Goal: Transaction & Acquisition: Register for event/course

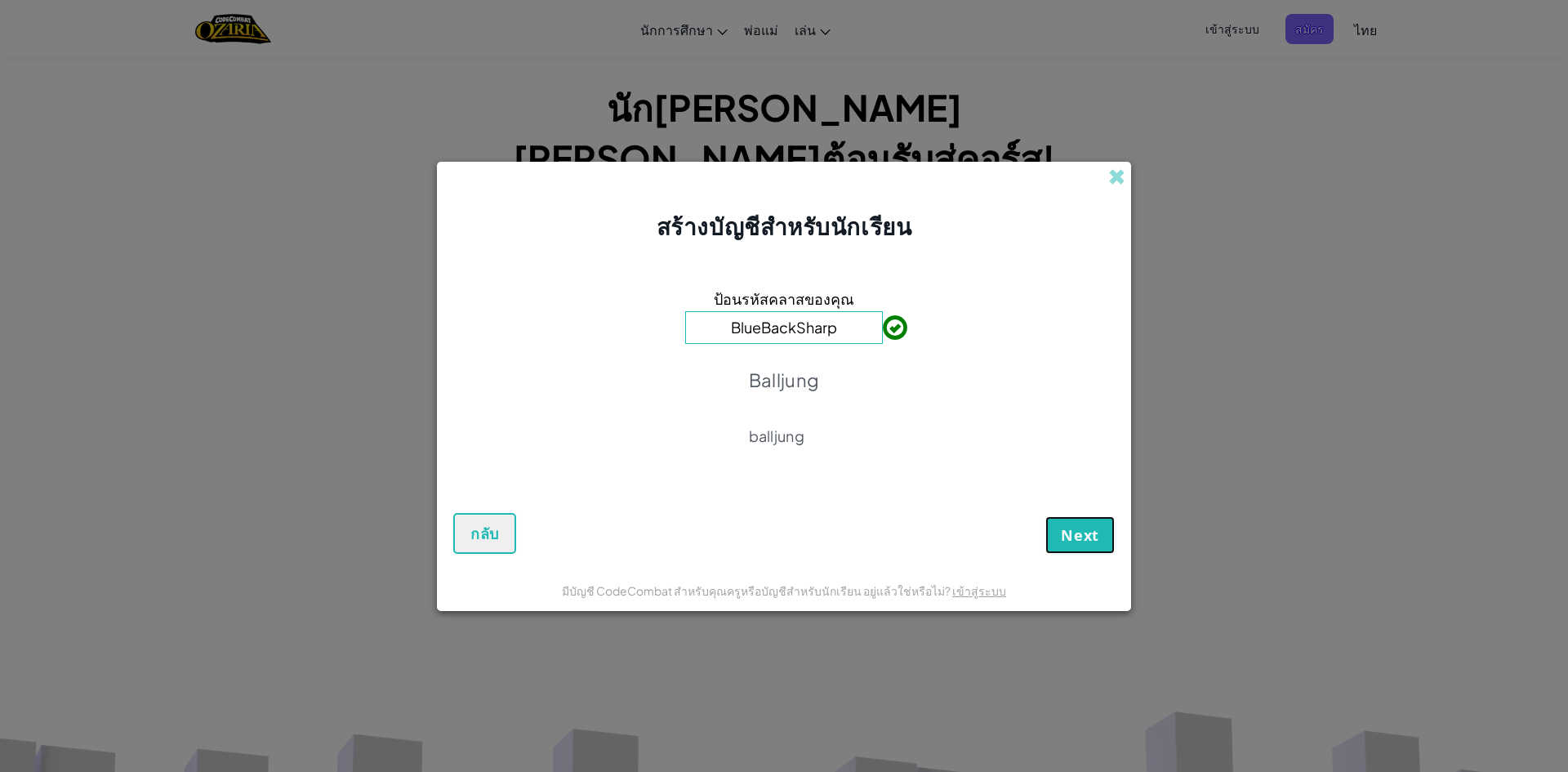
click at [1093, 540] on span "Next" at bounding box center [1080, 534] width 38 height 20
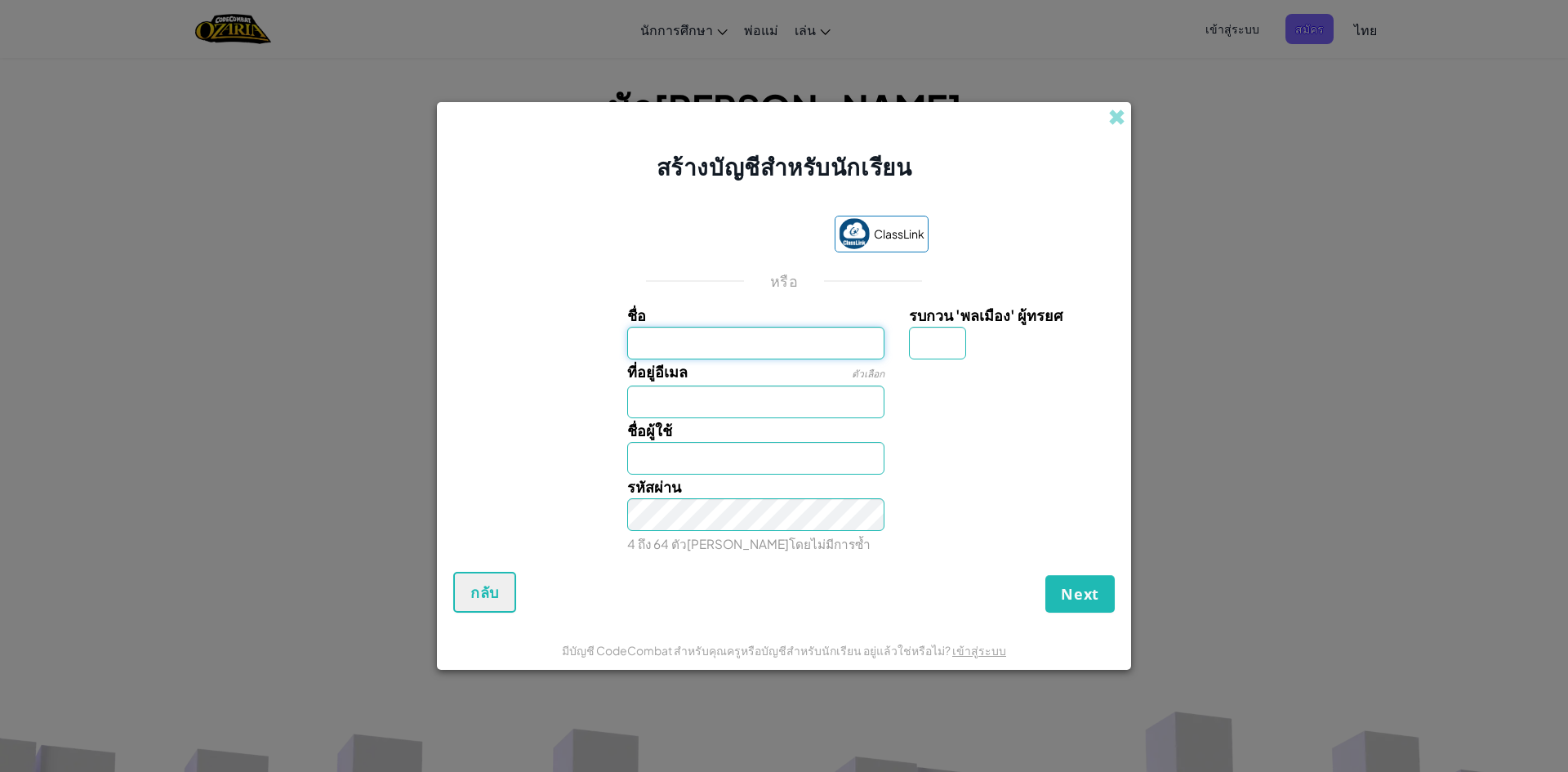
click at [734, 343] on input "ชื่อ" at bounding box center [756, 343] width 258 height 33
type input "xooooooooooooooooooo"
type input "Xooooooooooooooooooo"
click at [1096, 593] on span "Next" at bounding box center [1080, 593] width 38 height 20
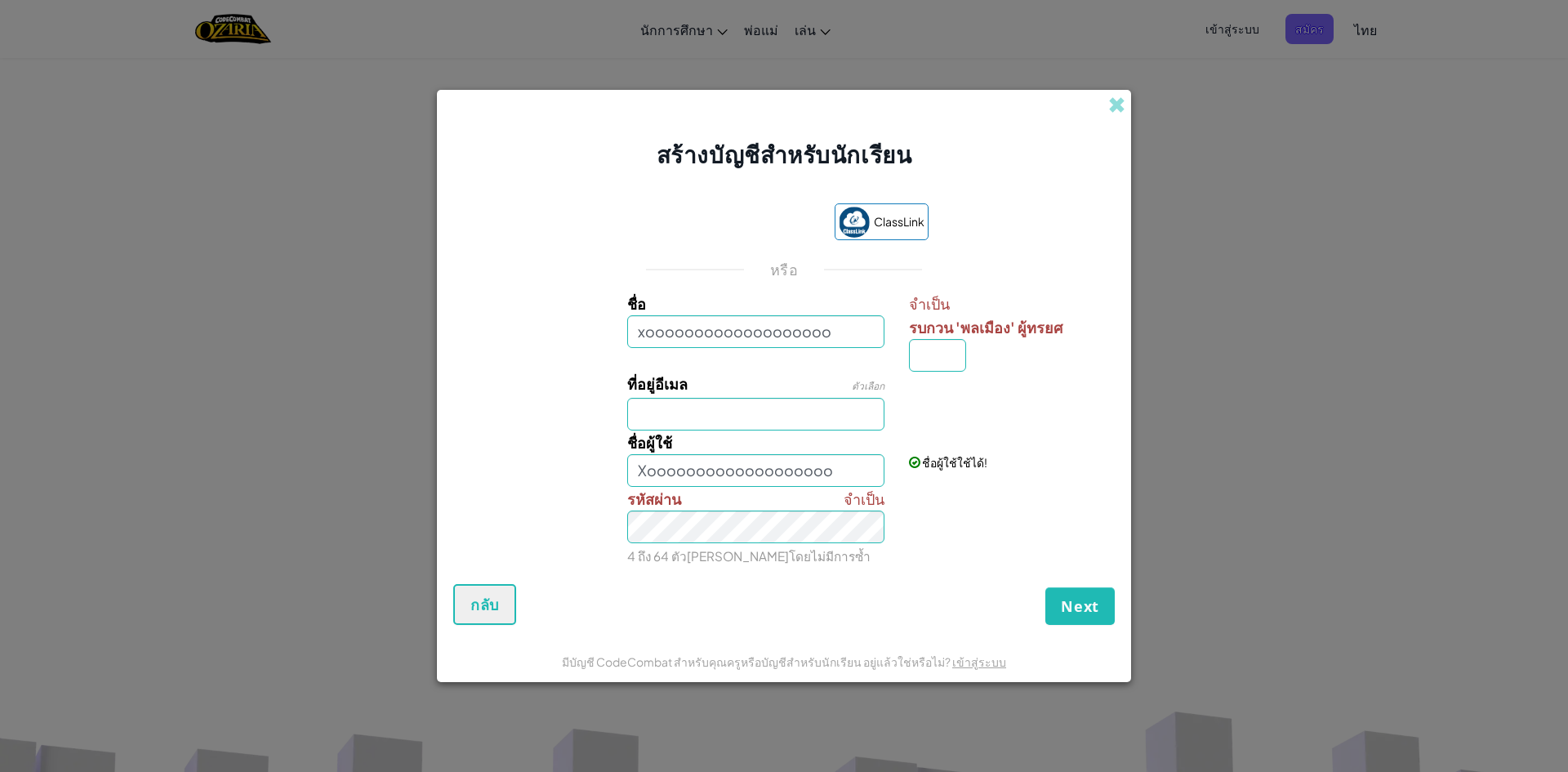
click at [1069, 586] on div "Next กลับ" at bounding box center [784, 604] width 662 height 41
click at [1087, 609] on span "Next" at bounding box center [1080, 606] width 38 height 20
click at [1068, 610] on span "Next" at bounding box center [1080, 606] width 38 height 20
click at [1092, 604] on span "Next" at bounding box center [1080, 606] width 38 height 20
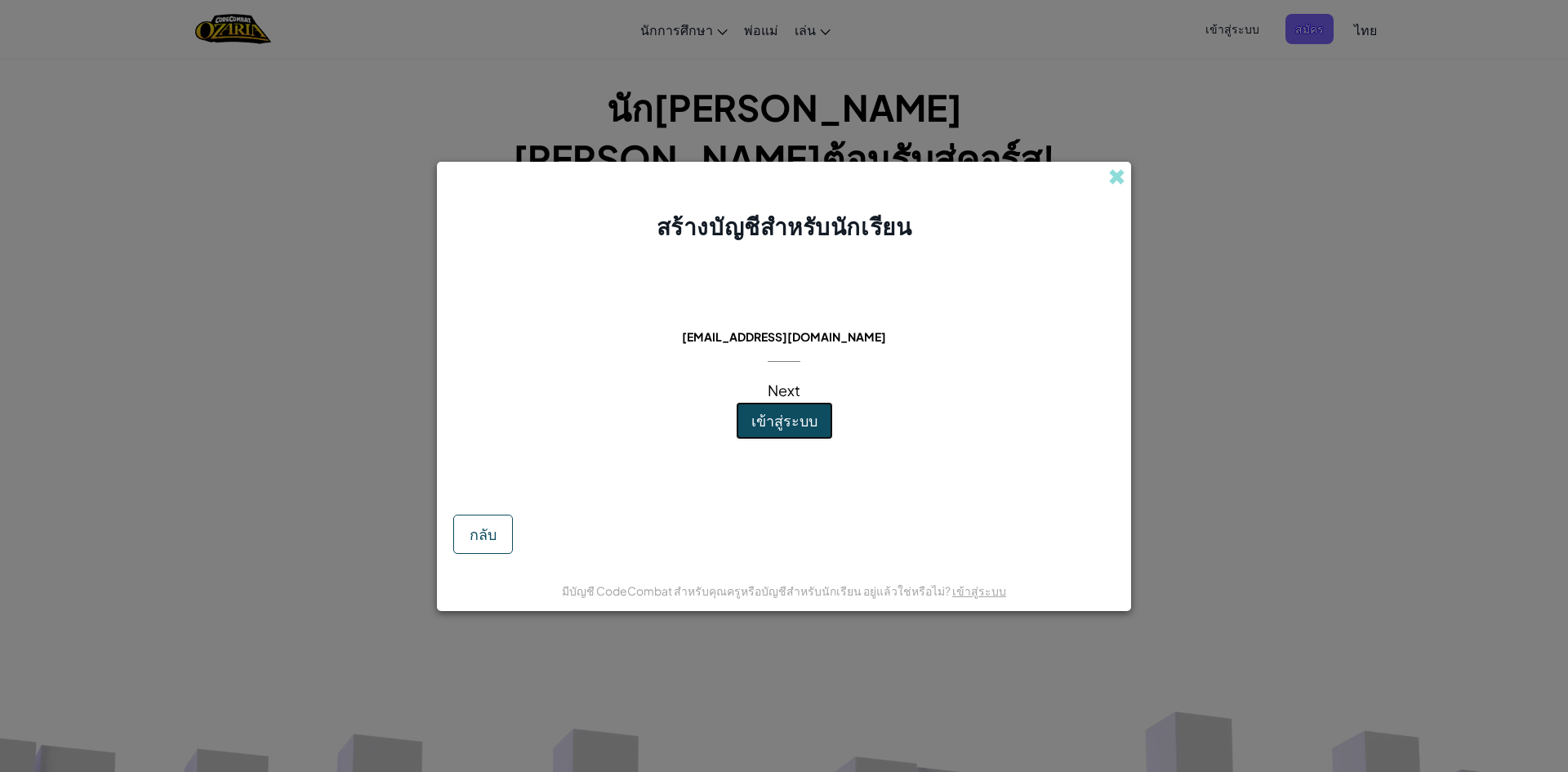
click at [813, 419] on span "เข้าสู่ระบบ" at bounding box center [784, 420] width 66 height 19
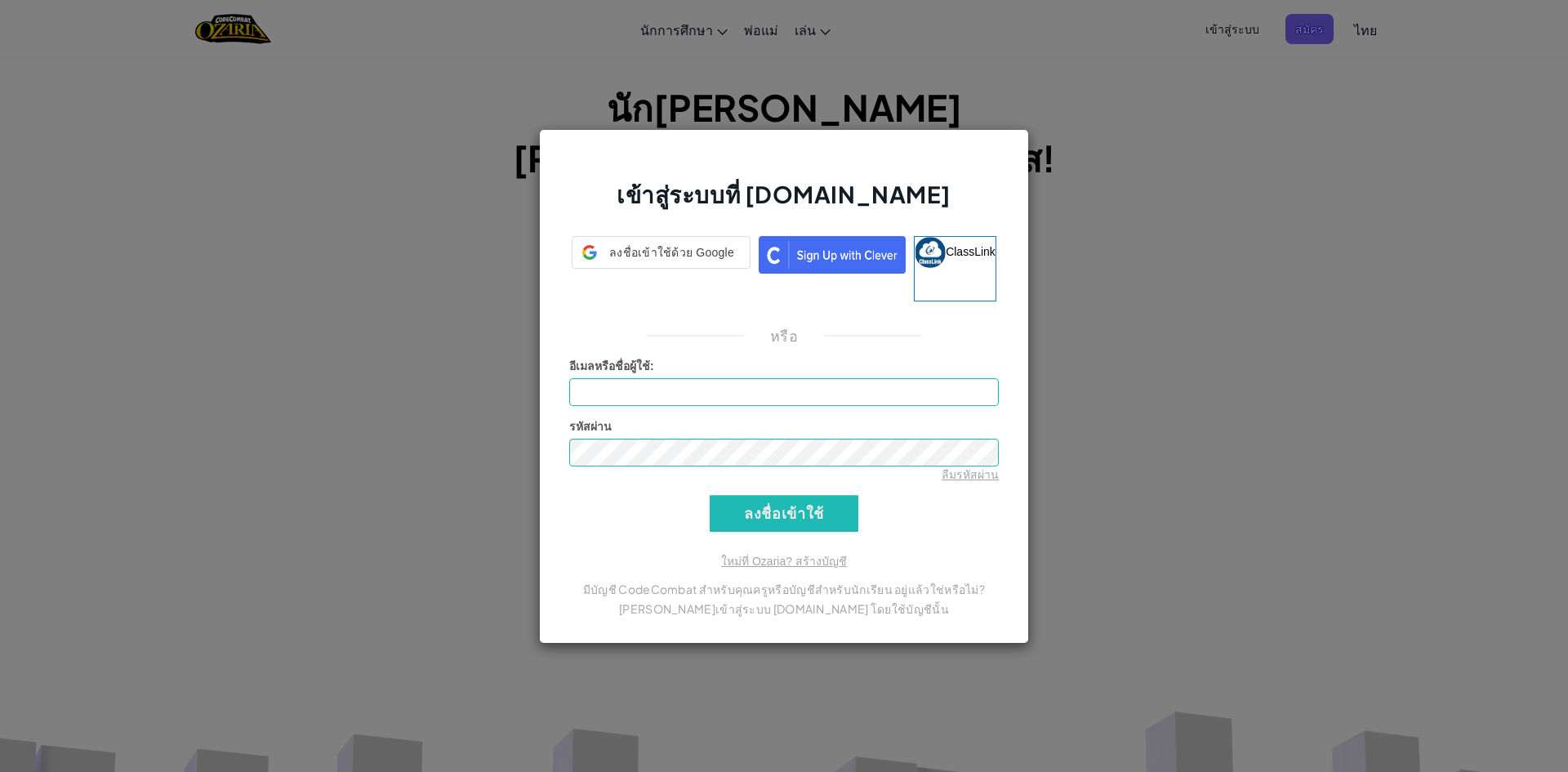
type input "[EMAIL_ADDRESS][DOMAIN_NAME]"
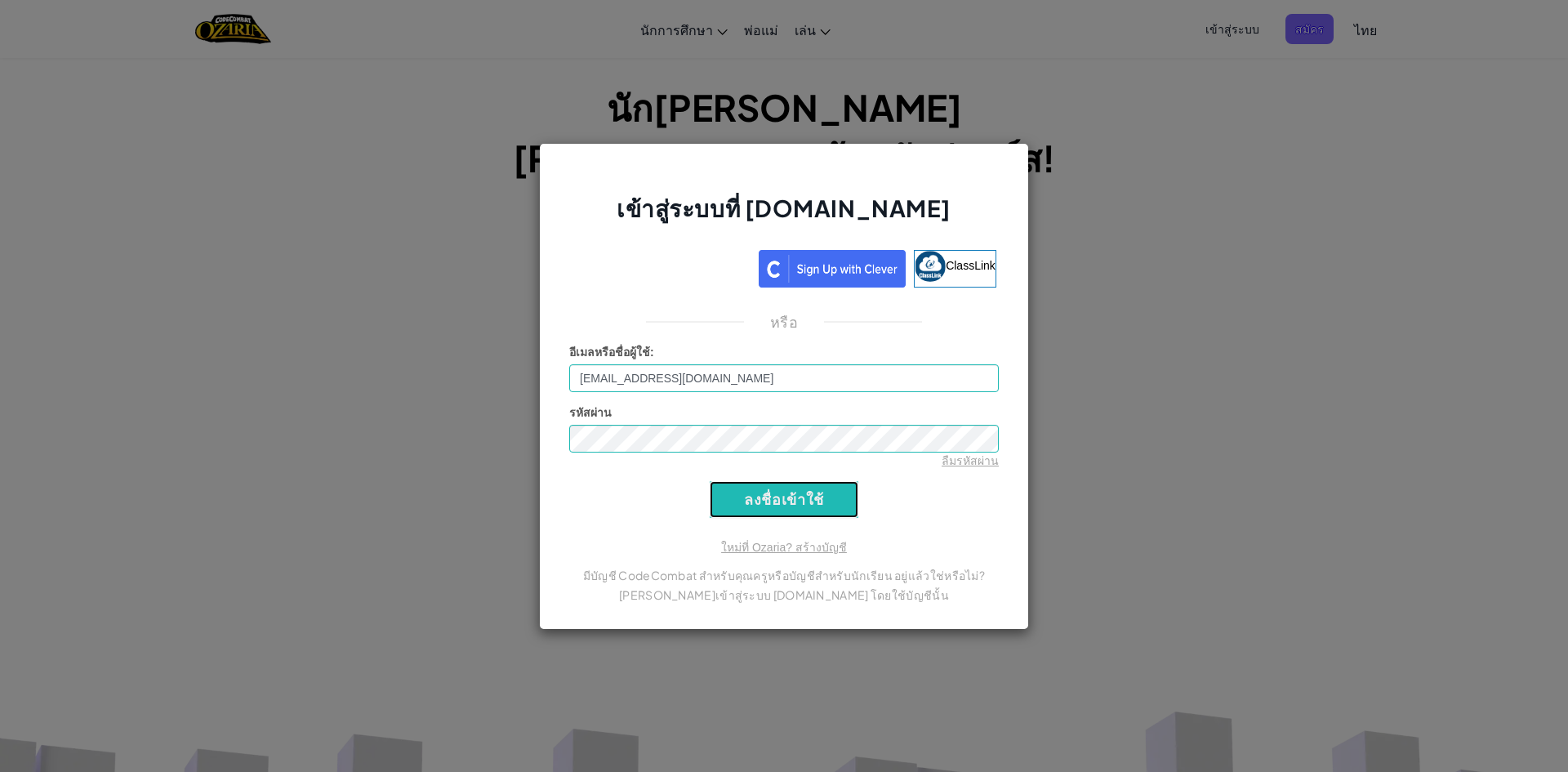
click at [764, 512] on input "ลงชื่อเข้าใช้" at bounding box center [784, 498] width 148 height 36
